Goal: Task Accomplishment & Management: Use online tool/utility

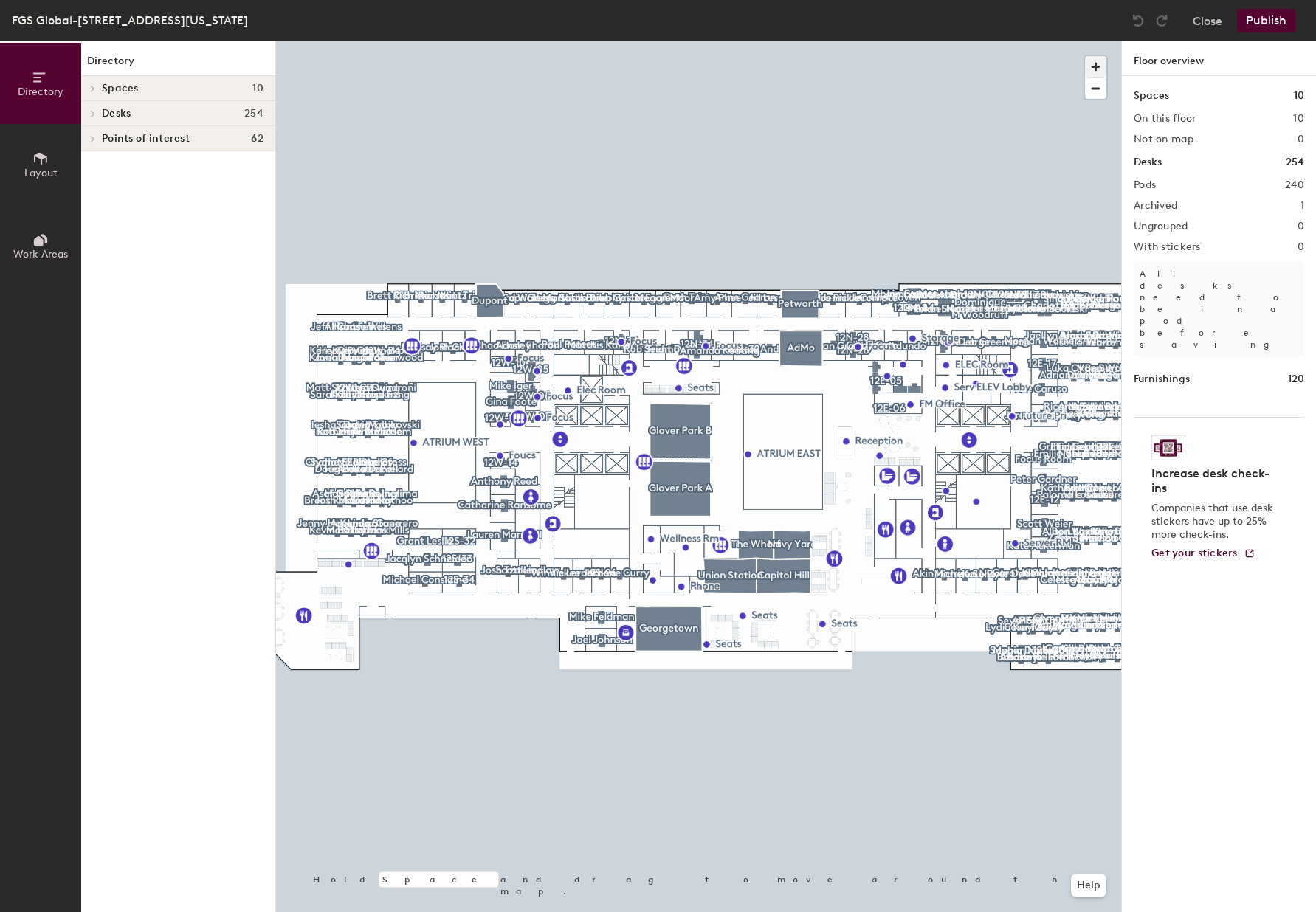
click at [1093, 62] on span "button" at bounding box center [1095, 66] width 22 height 22
click at [1094, 62] on span "button" at bounding box center [1095, 66] width 22 height 22
click at [1095, 62] on span "button" at bounding box center [1095, 66] width 22 height 22
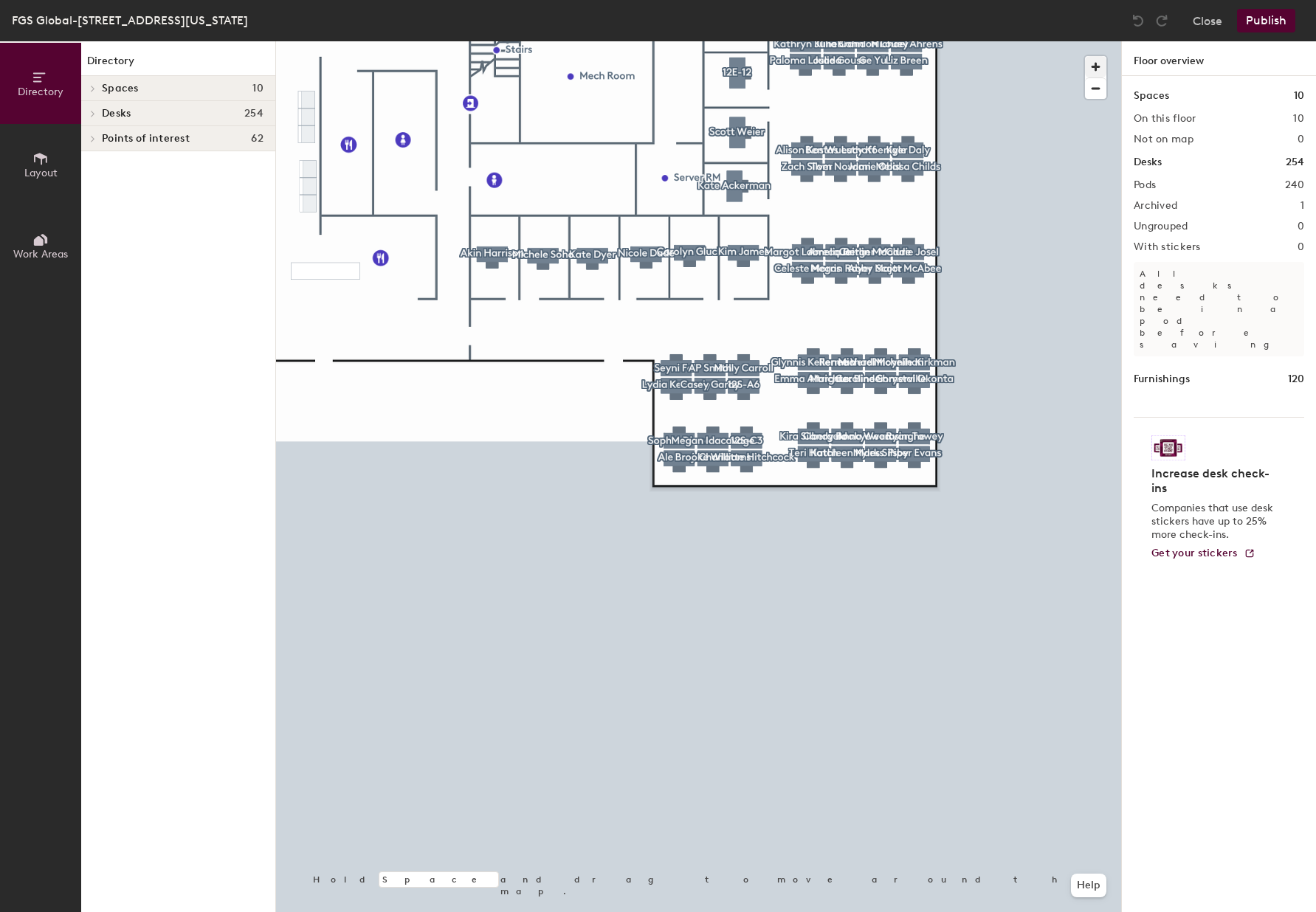
click at [1100, 66] on span "button" at bounding box center [1095, 66] width 22 height 22
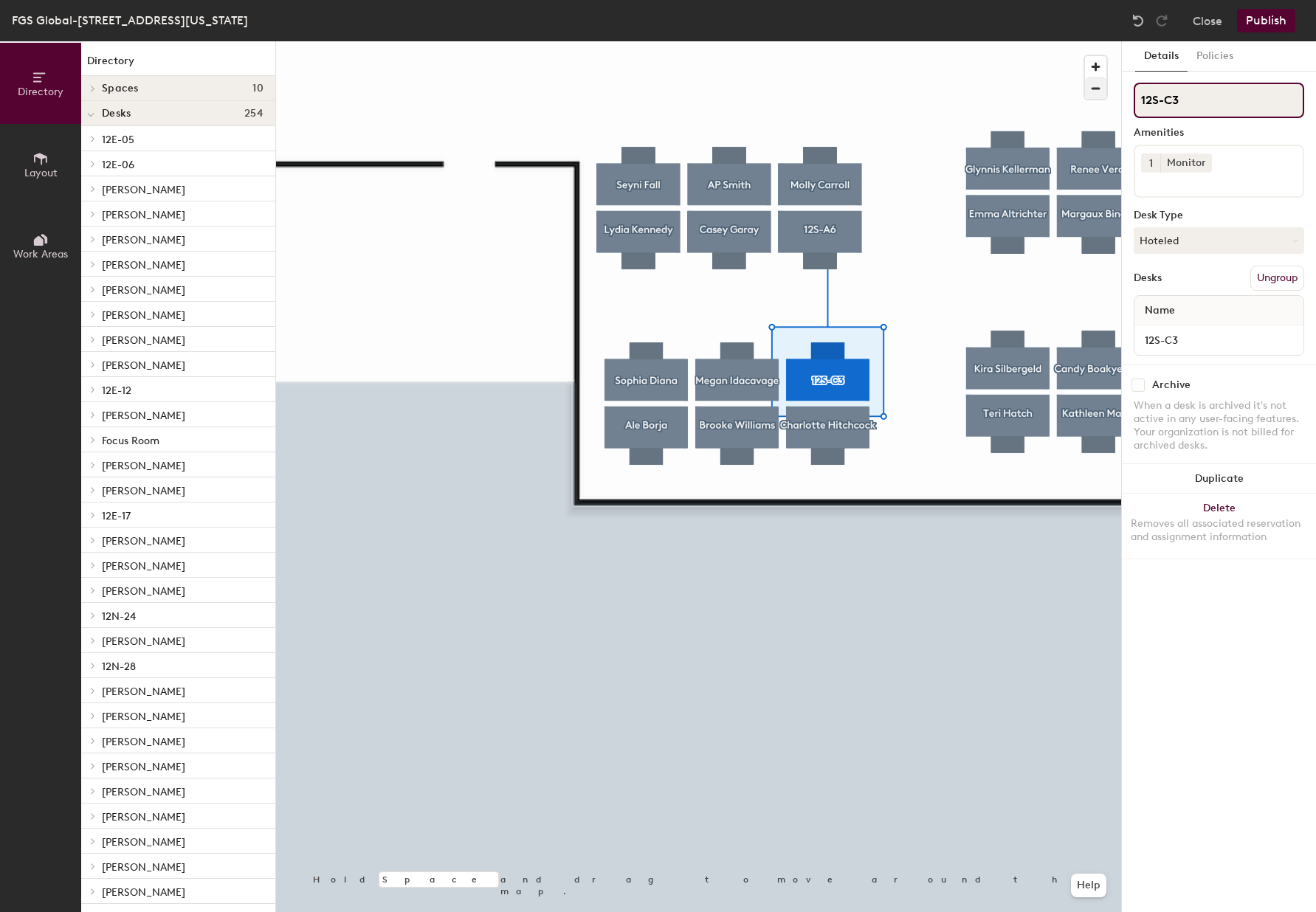
drag, startPoint x: 1192, startPoint y: 99, endPoint x: 1089, endPoint y: 96, distance: 103.0
click at [1089, 96] on div "Directory Layout Work Areas Directory Spaces 10 AdMo [GEOGRAPHIC_DATA] [GEOGRAP…" at bounding box center [658, 476] width 1316 height 870
paste input "[PERSON_NAME]"
type input "[PERSON_NAME]"
click at [1277, 244] on button "Hoteled" at bounding box center [1218, 240] width 171 height 26
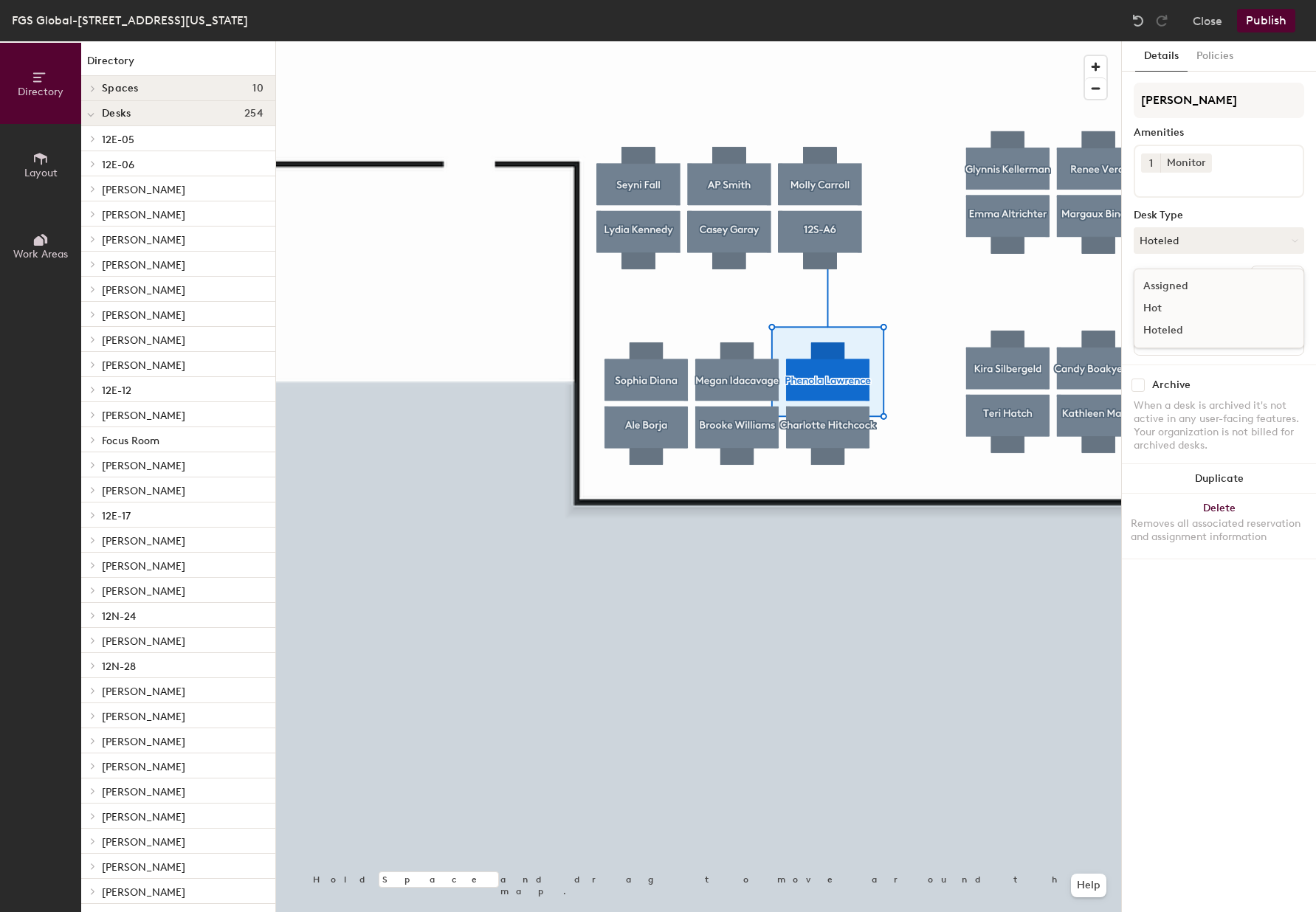
click at [1206, 282] on div "Assigned" at bounding box center [1208, 287] width 147 height 22
click at [1266, 20] on button "Publish" at bounding box center [1266, 20] width 58 height 23
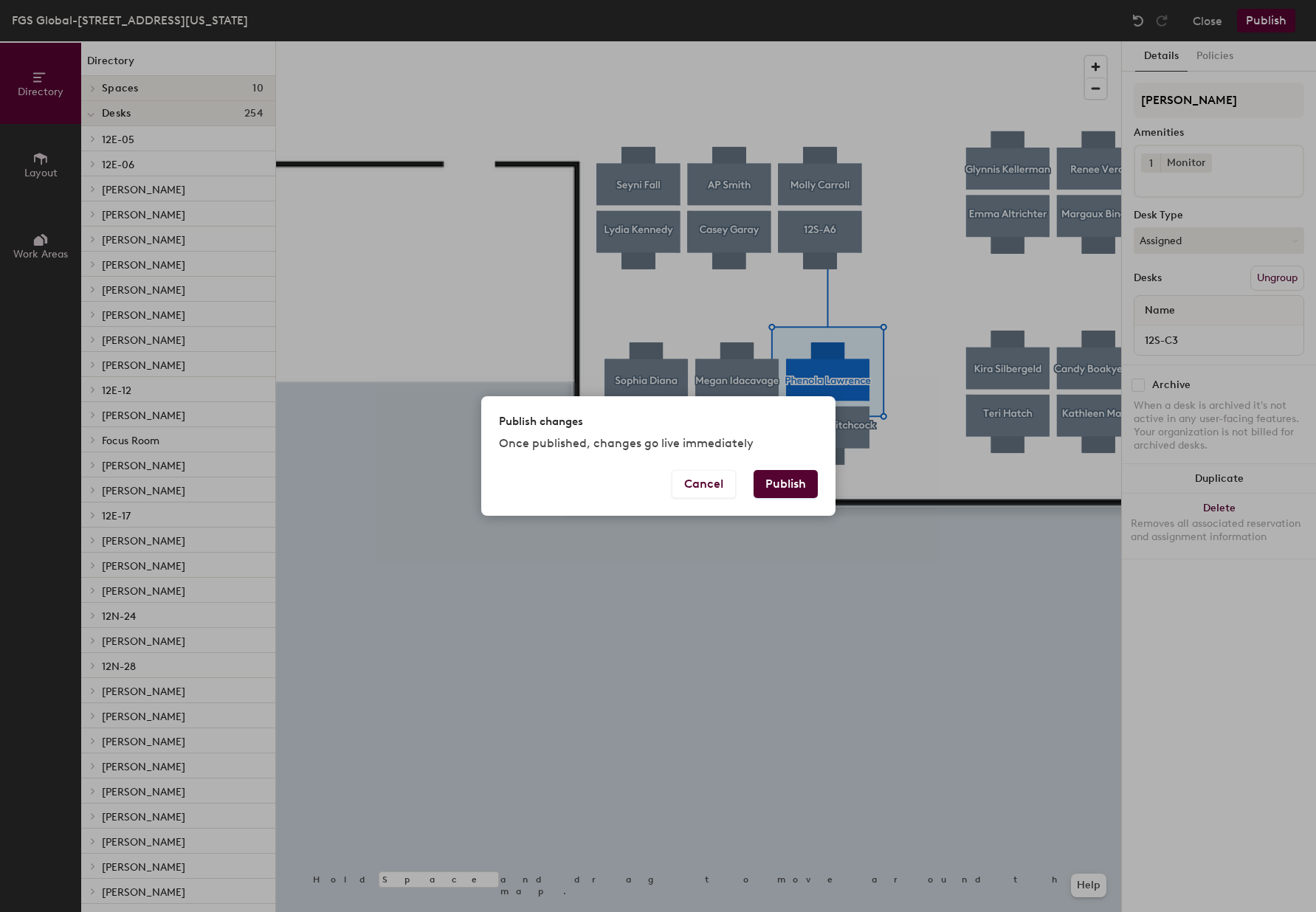
click at [802, 479] on button "Publish" at bounding box center [786, 484] width 64 height 28
